Goal: Information Seeking & Learning: Learn about a topic

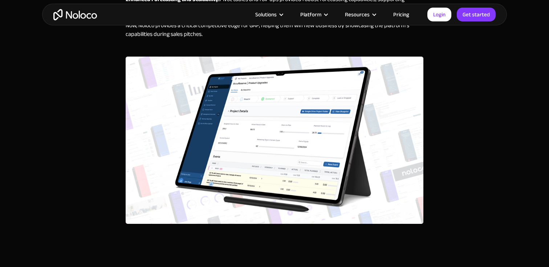
click at [87, 18] on img "home" at bounding box center [75, 14] width 44 height 11
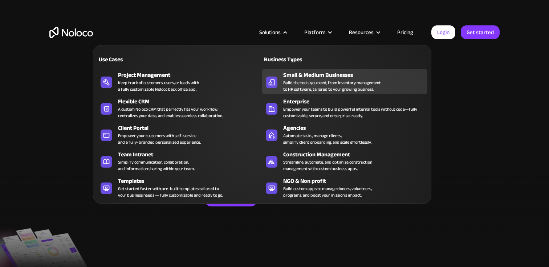
click at [290, 76] on div "Small & Medium Businesses" at bounding box center [356, 75] width 147 height 9
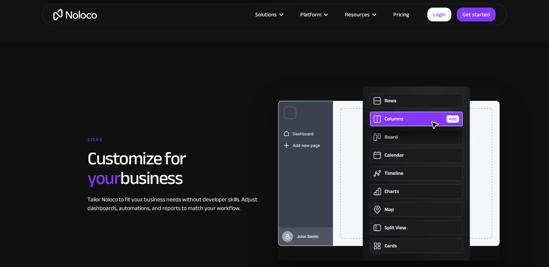
scroll to position [1363, 0]
